Goal: Check status: Check status

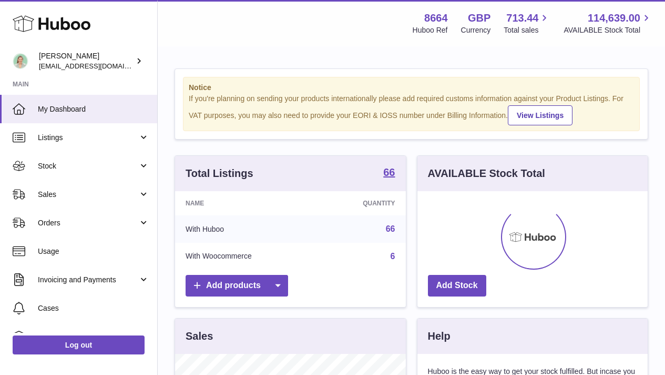
scroll to position [164, 230]
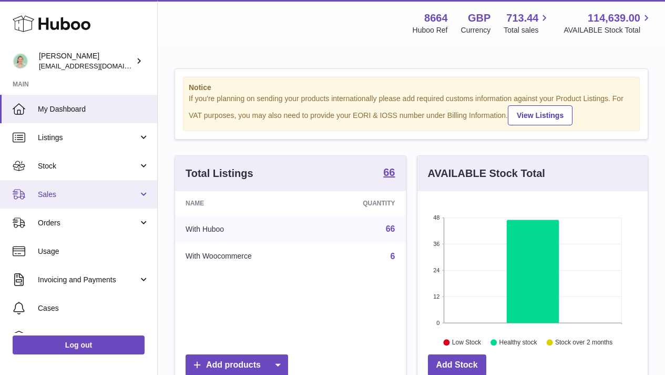
click at [132, 190] on span "Sales" at bounding box center [88, 194] width 100 height 10
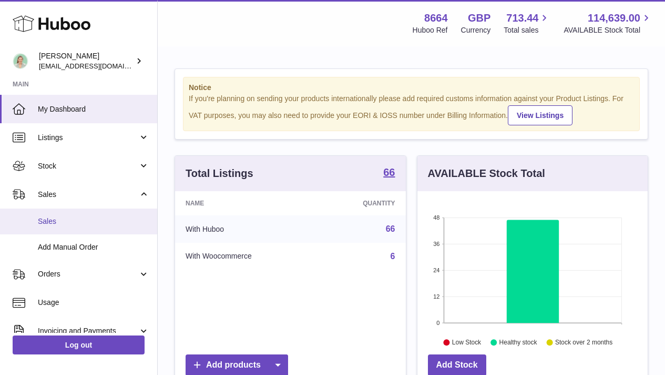
click at [117, 216] on link "Sales" at bounding box center [78, 221] width 157 height 26
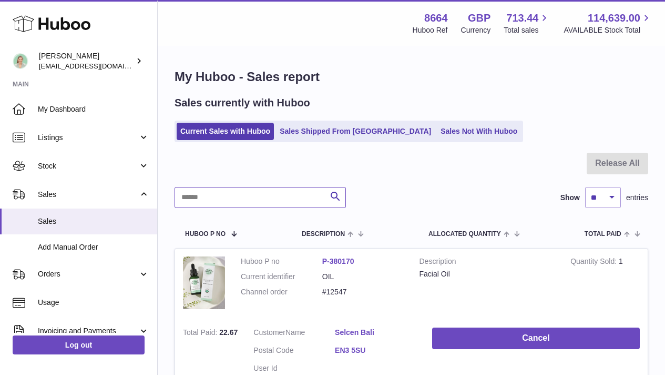
click at [225, 201] on input "text" at bounding box center [260, 197] width 171 height 21
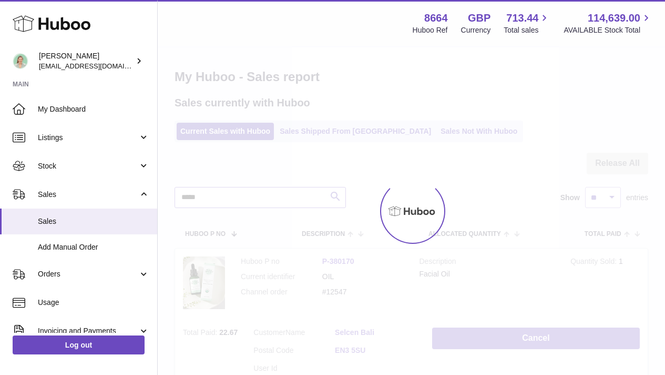
type input "*****"
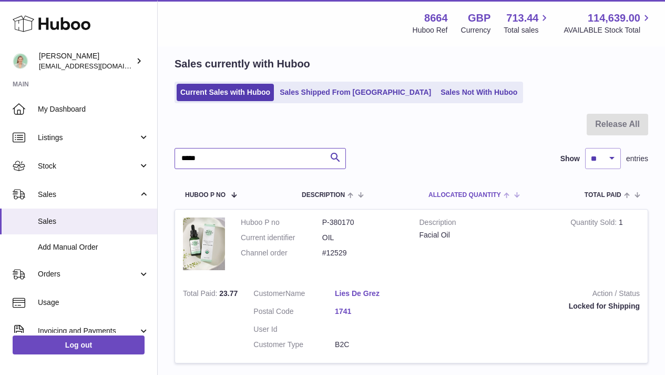
scroll to position [125, 0]
